Goal: Information Seeking & Learning: Learn about a topic

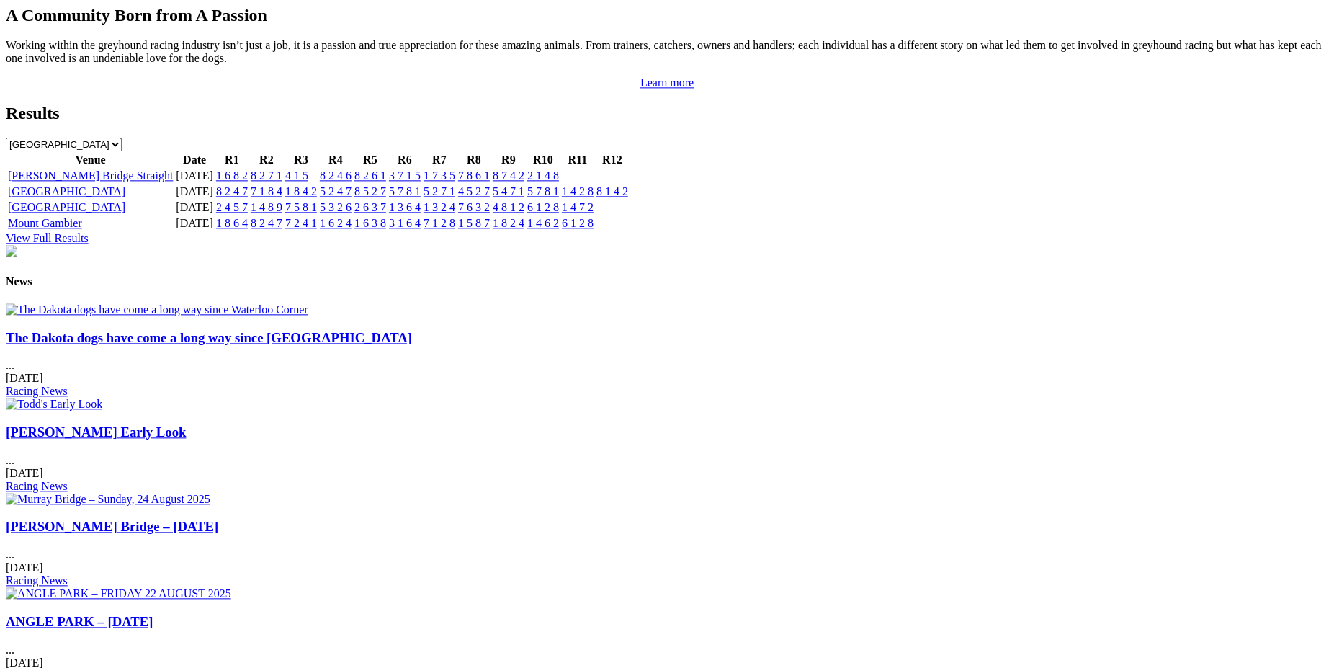
scroll to position [1530, 0]
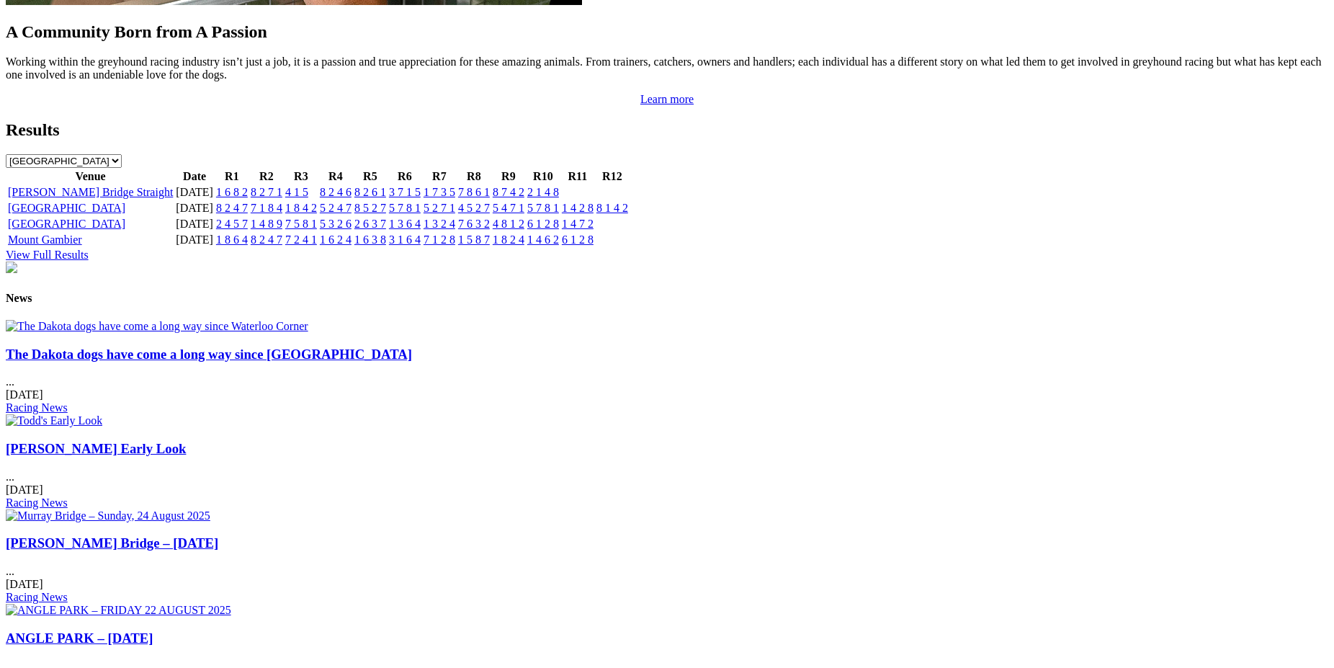
click at [330, 362] on link "The Dakota dogs have come a long way since [GEOGRAPHIC_DATA]" at bounding box center [209, 354] width 406 height 15
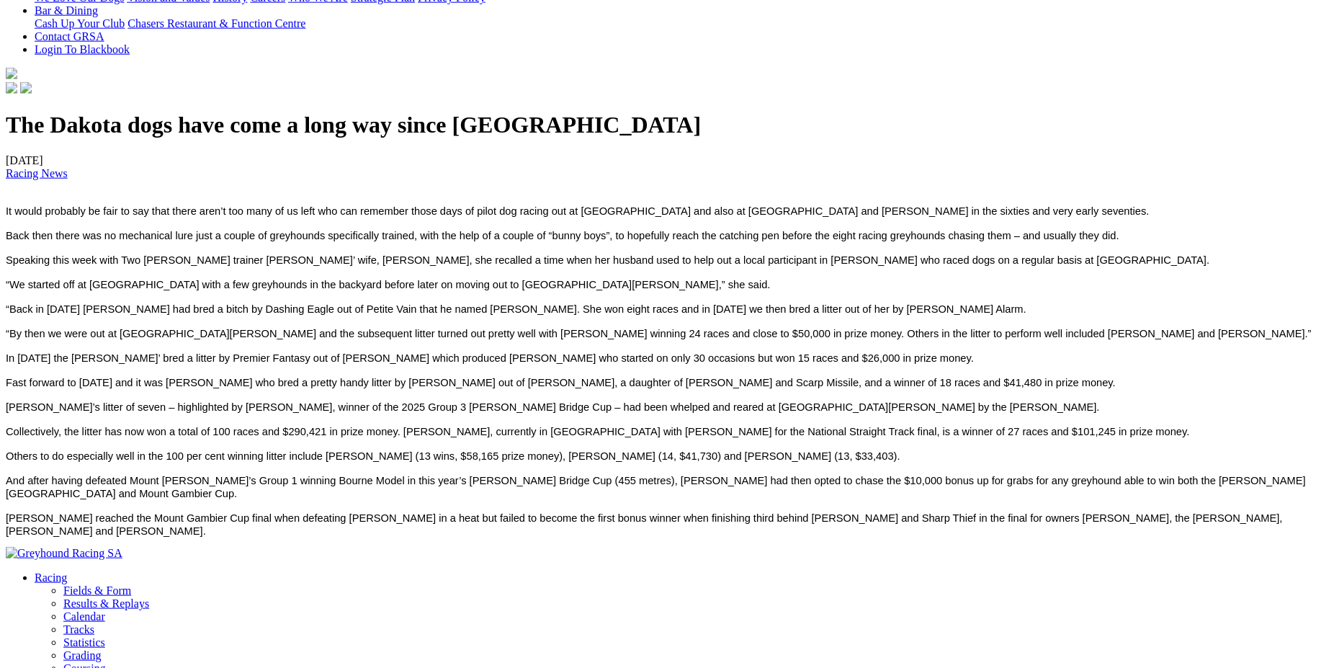
scroll to position [394, 0]
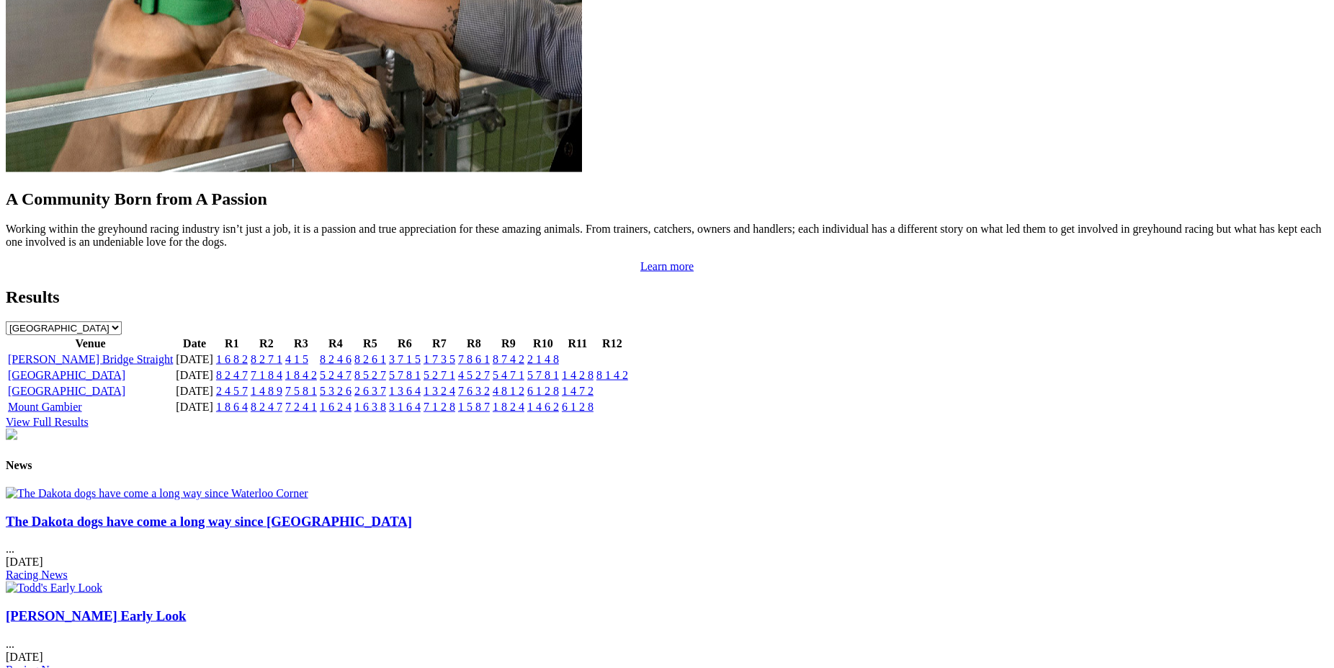
scroll to position [1367, 0]
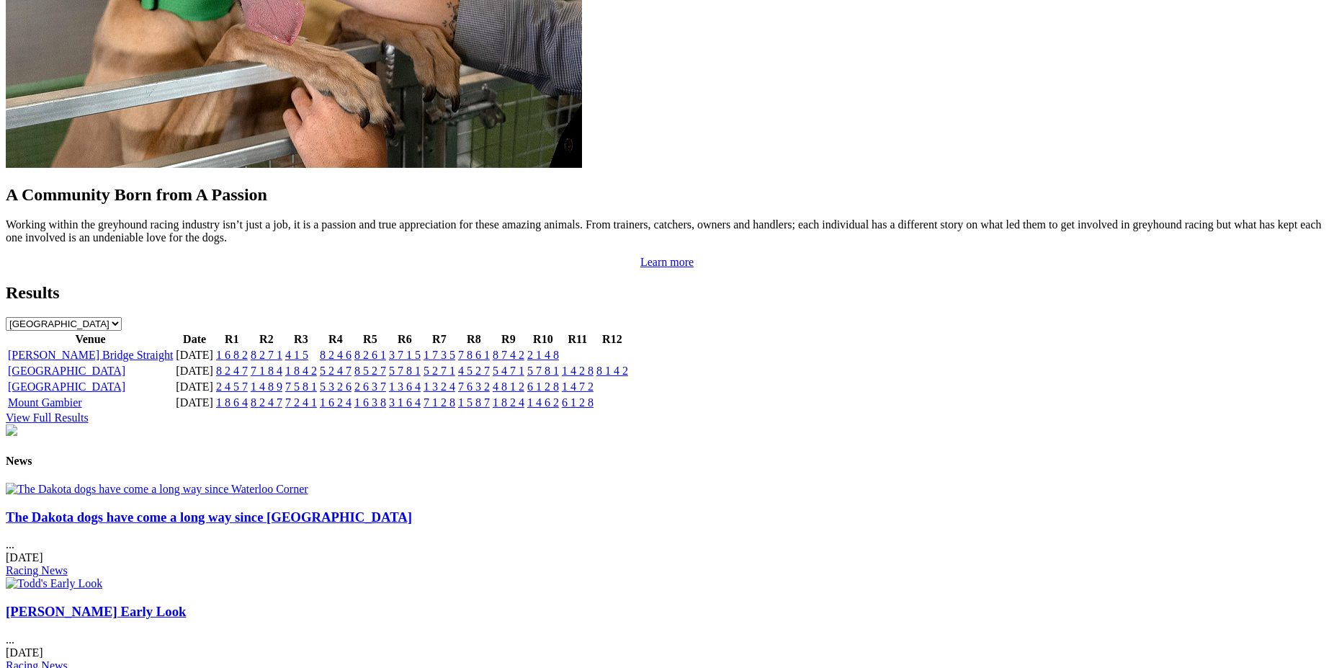
click at [186, 604] on link "[PERSON_NAME] Early Look" at bounding box center [96, 611] width 180 height 15
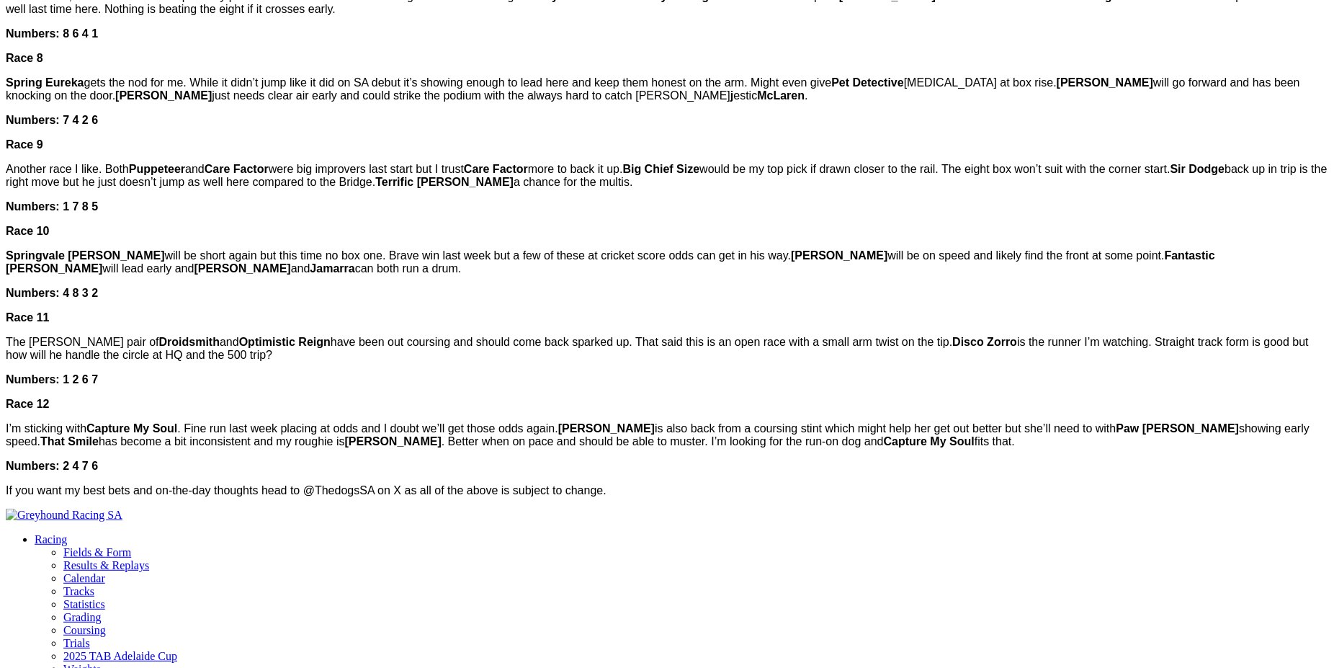
scroll to position [1170, 0]
